Goal: Information Seeking & Learning: Learn about a topic

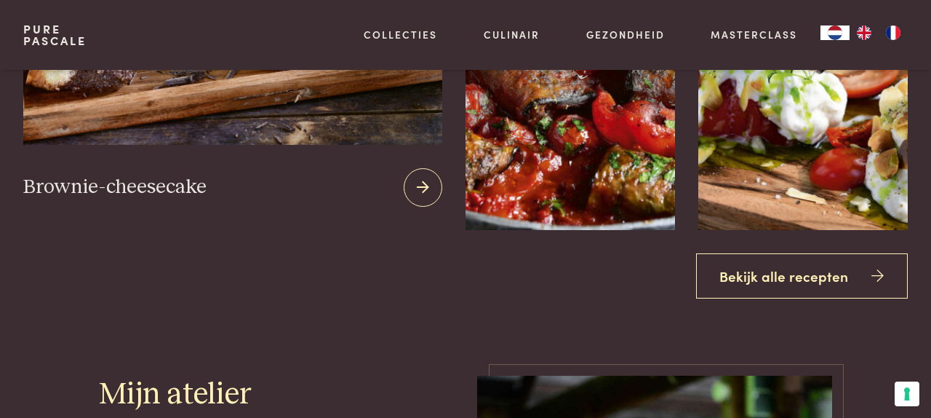
scroll to position [1622, 0]
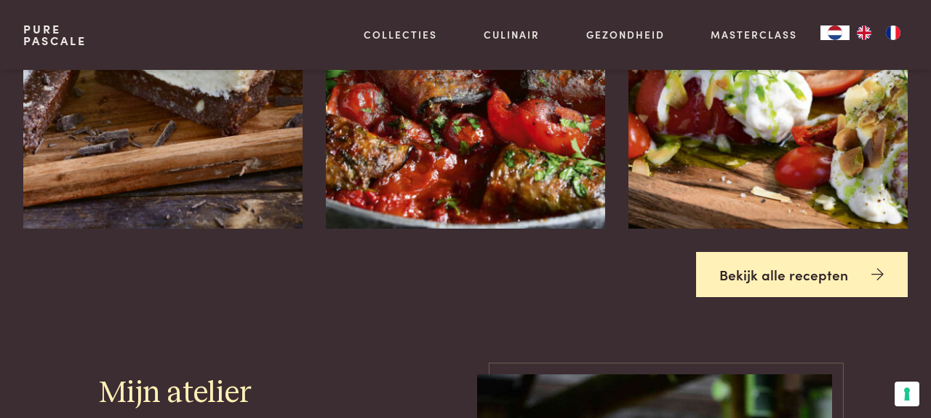
click at [735, 275] on link "Bekijk alle recepten" at bounding box center [802, 275] width 212 height 46
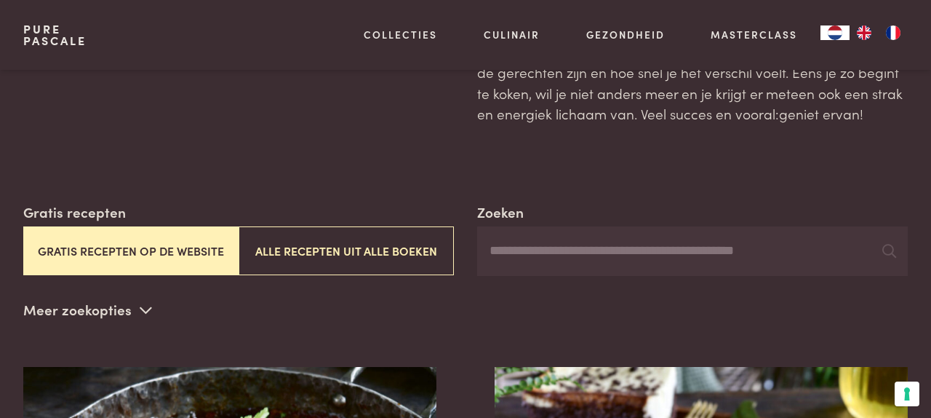
scroll to position [138, 0]
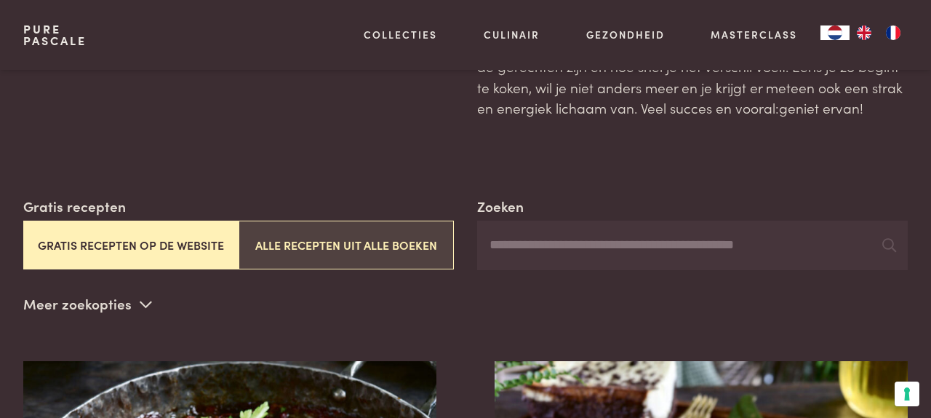
click at [281, 250] on button "Alle recepten uit alle boeken" at bounding box center [346, 244] width 215 height 49
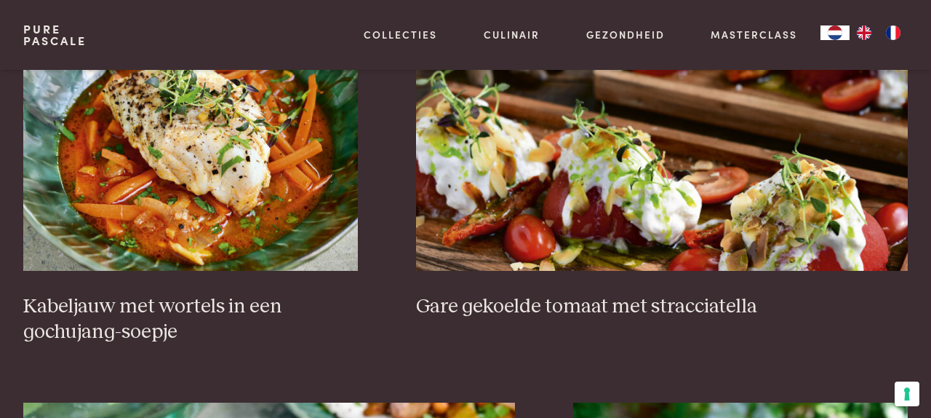
scroll to position [923, 0]
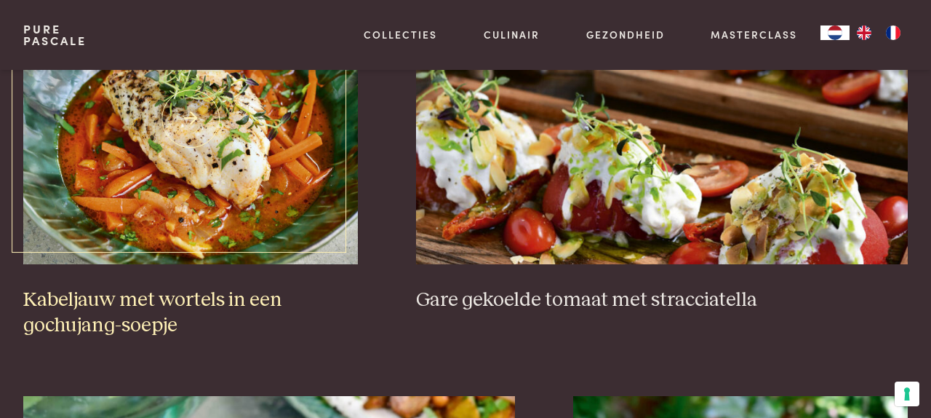
click at [231, 295] on h3 "Kabeljauw met wortels in een gochujang-soepje" at bounding box center [190, 312] width 335 height 50
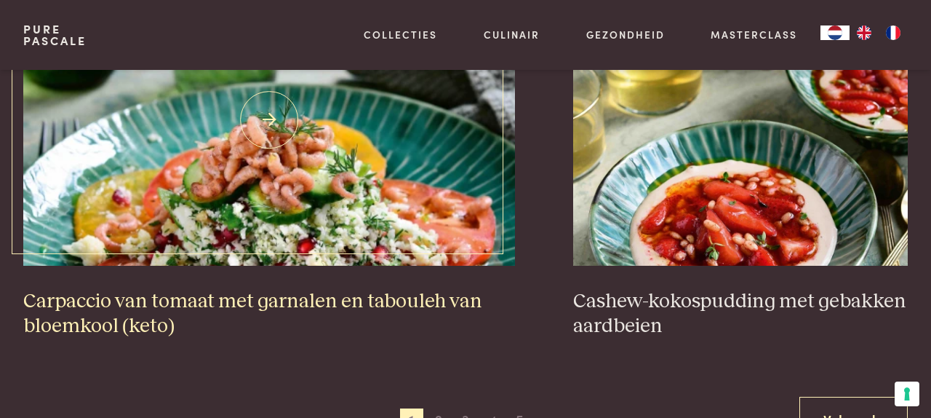
scroll to position [2567, 0]
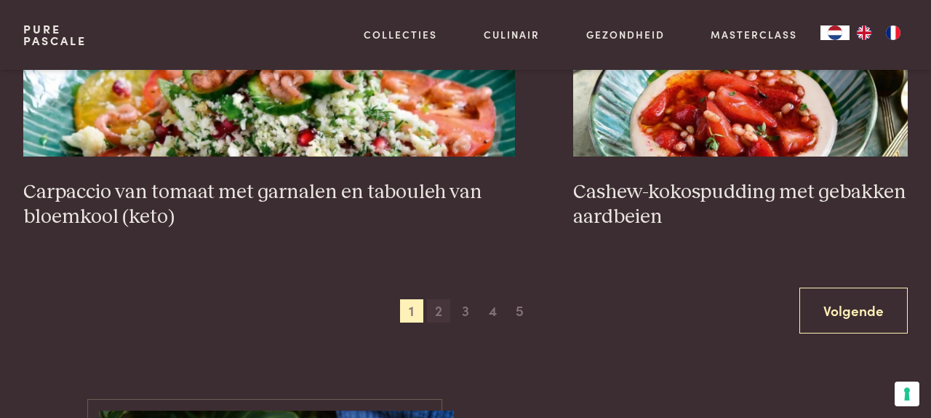
click at [436, 310] on span "2" at bounding box center [438, 310] width 23 height 23
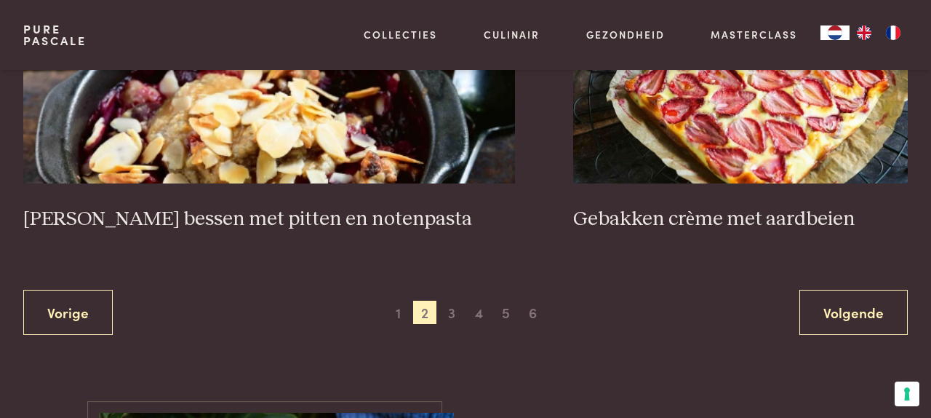
scroll to position [2708, 0]
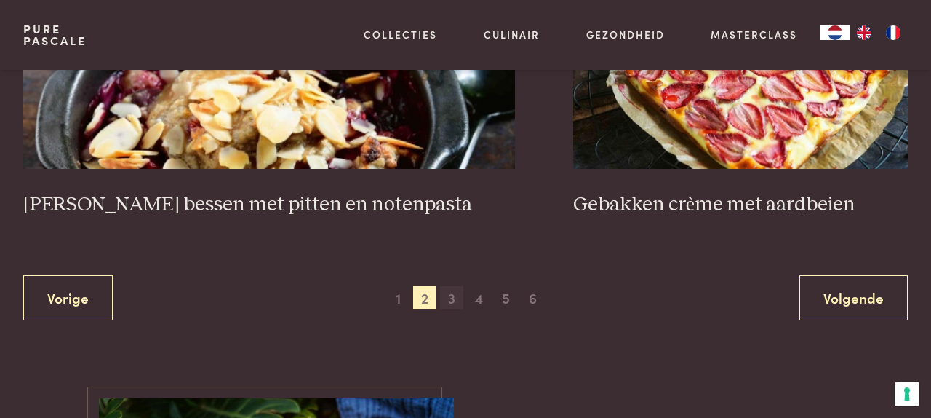
click at [455, 286] on span "3" at bounding box center [451, 297] width 23 height 23
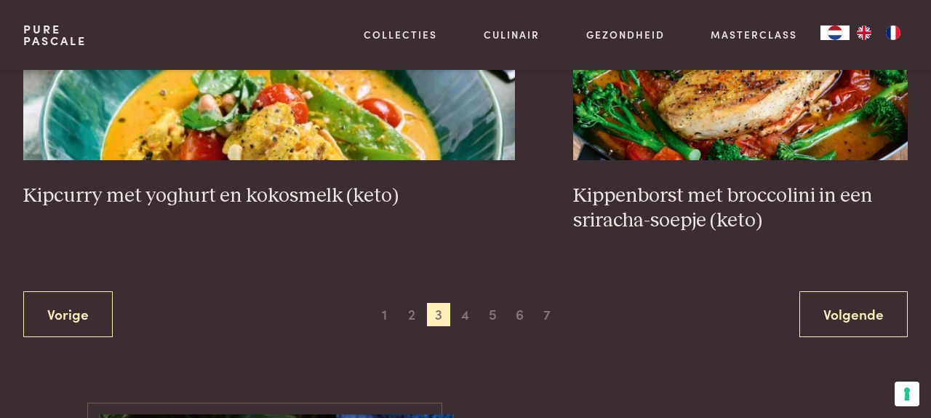
scroll to position [2727, 0]
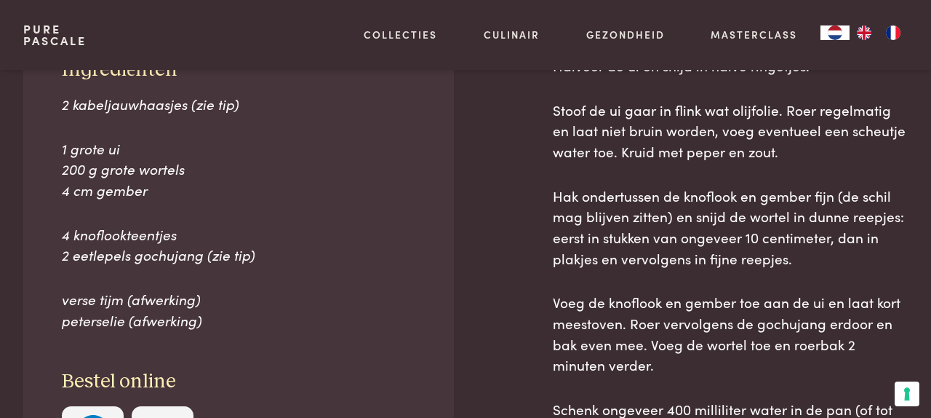
scroll to position [613, 0]
